Goal: Task Accomplishment & Management: Manage account settings

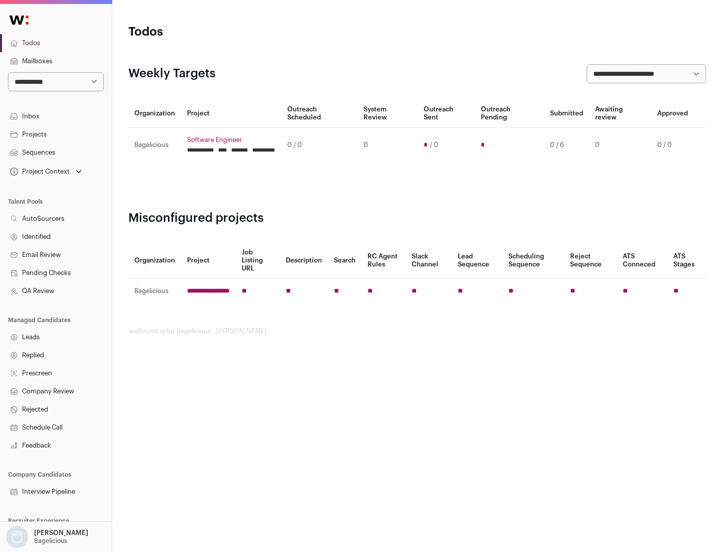
click at [56, 134] on link "Projects" at bounding box center [56, 134] width 112 height 18
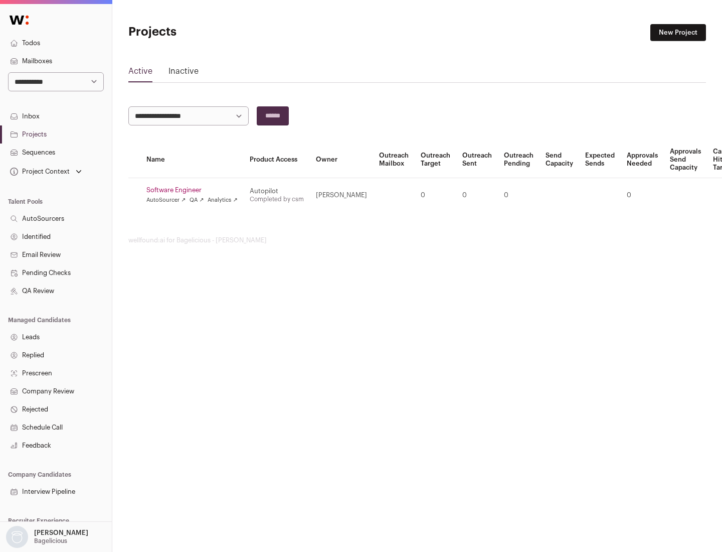
click at [195, 190] on link "Software Engineer" at bounding box center [191, 190] width 91 height 8
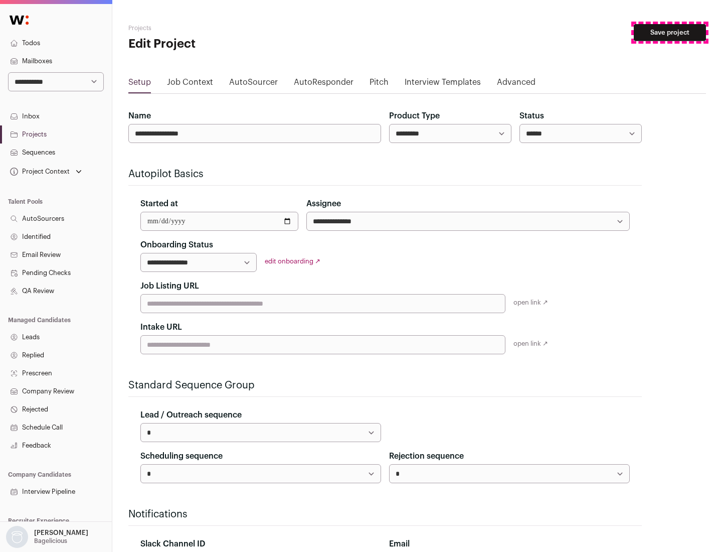
click at [670, 33] on button "Save project" at bounding box center [670, 32] width 72 height 17
